Goal: Use online tool/utility

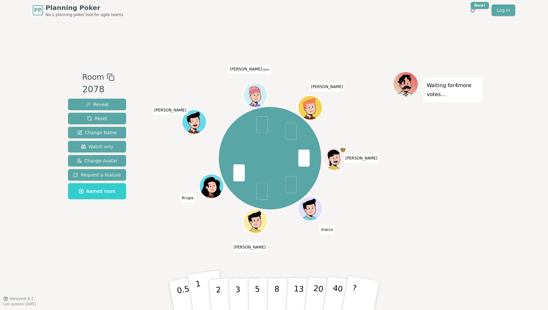
click at [196, 287] on button "1" at bounding box center [206, 296] width 38 height 52
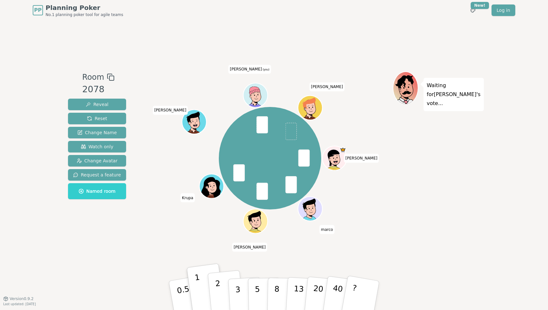
click at [219, 290] on p "2" at bounding box center [219, 296] width 8 height 35
click at [196, 287] on p "1" at bounding box center [200, 296] width 10 height 35
click at [216, 287] on p "2" at bounding box center [219, 296] width 8 height 35
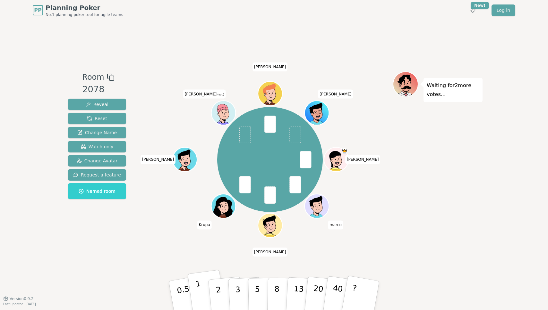
click at [205, 285] on button "1" at bounding box center [206, 296] width 38 height 52
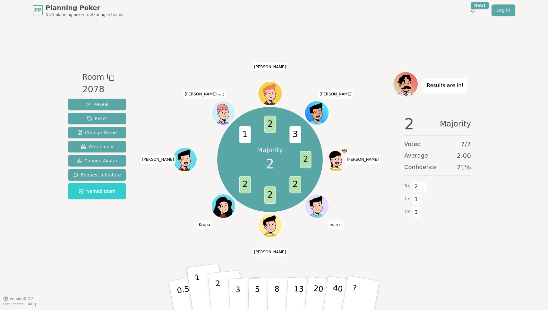
click at [217, 287] on p "2" at bounding box center [219, 296] width 8 height 35
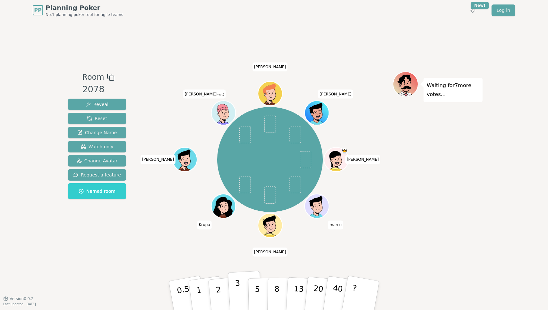
click at [233, 291] on button "3" at bounding box center [245, 296] width 35 height 50
click at [216, 288] on p "2" at bounding box center [219, 296] width 8 height 35
click at [237, 291] on p "3" at bounding box center [238, 296] width 7 height 35
